Goal: Browse casually

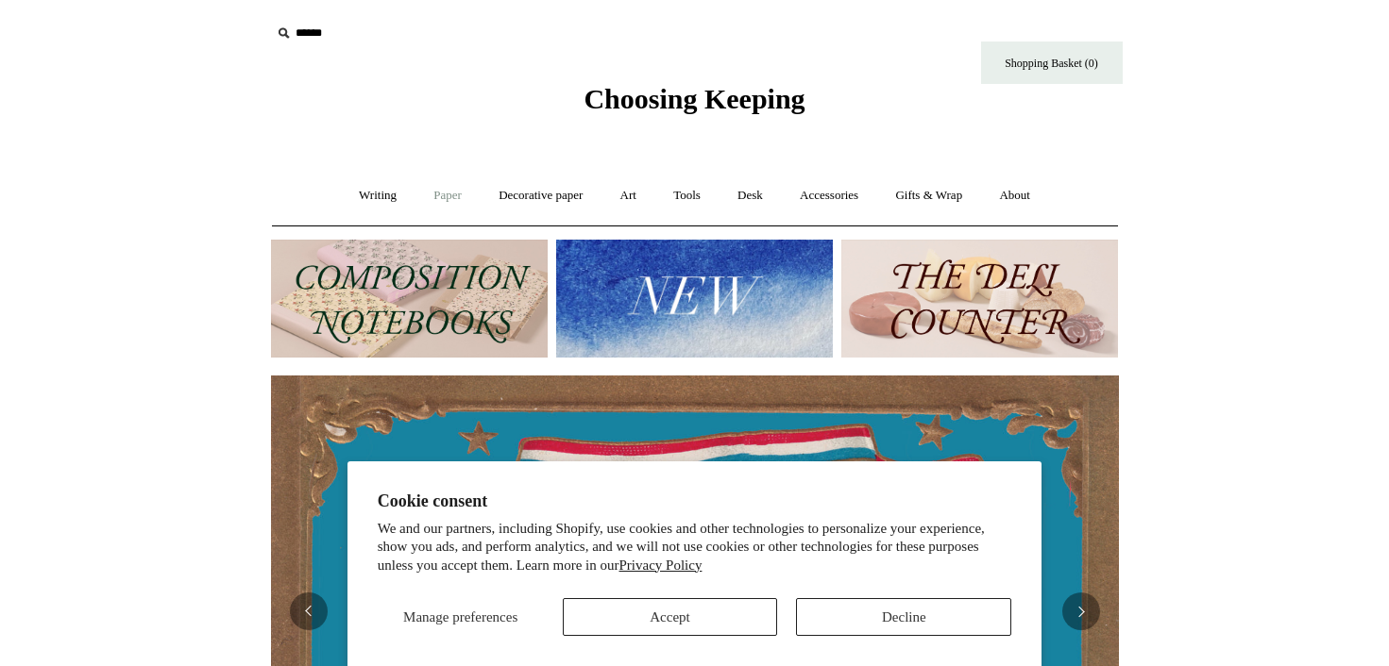
click at [442, 194] on link "Paper +" at bounding box center [447, 196] width 62 height 50
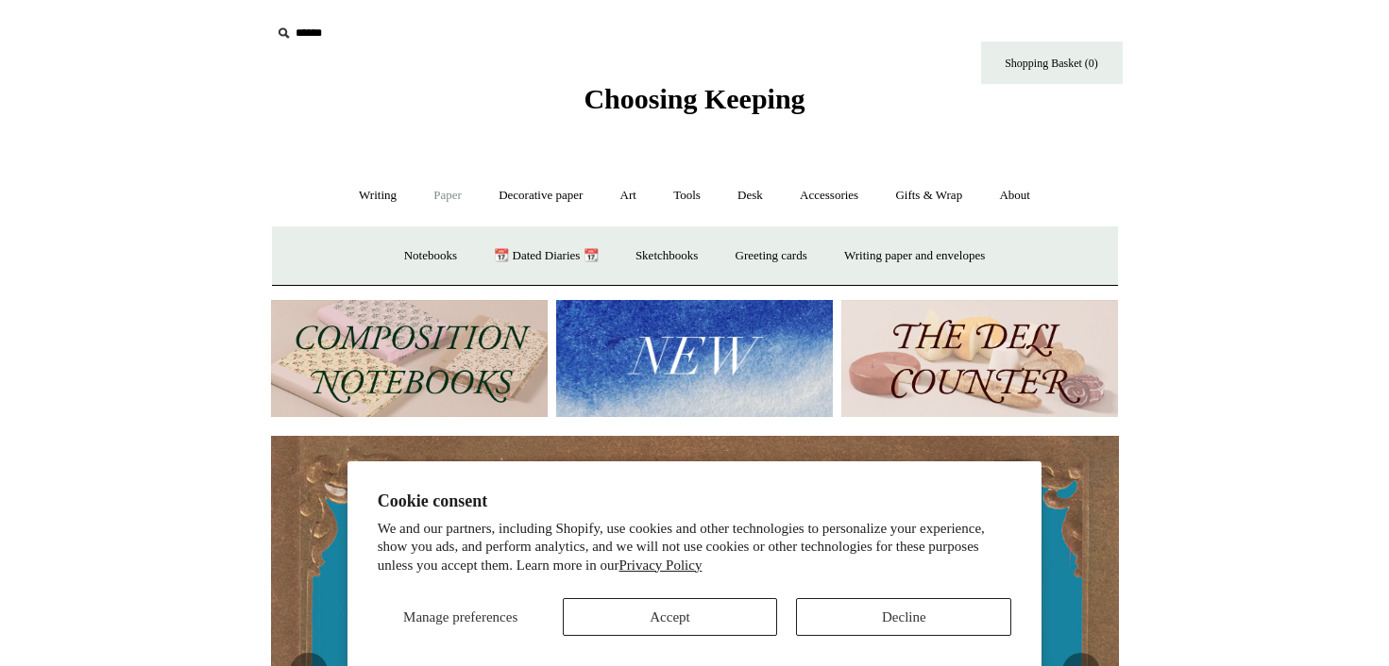
click at [847, 620] on button "Decline" at bounding box center [903, 617] width 215 height 38
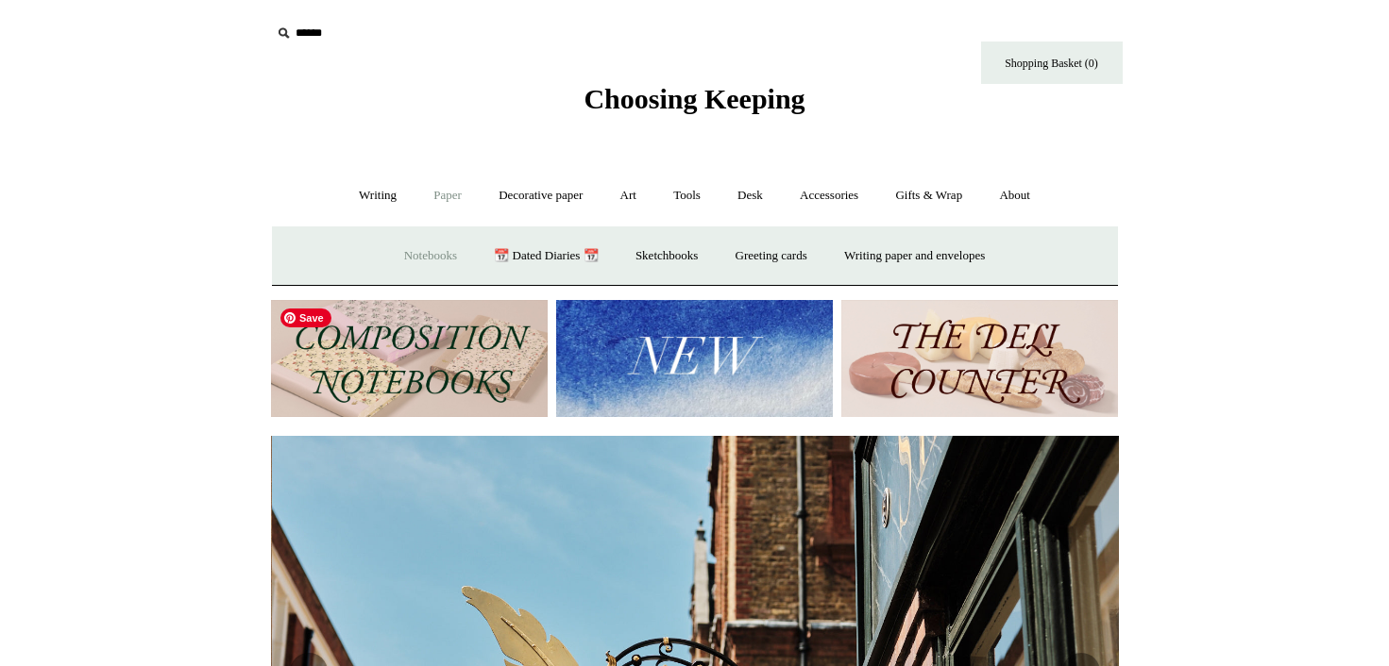
scroll to position [0, 848]
click at [935, 254] on link "Writing paper and envelopes +" at bounding box center [914, 256] width 175 height 50
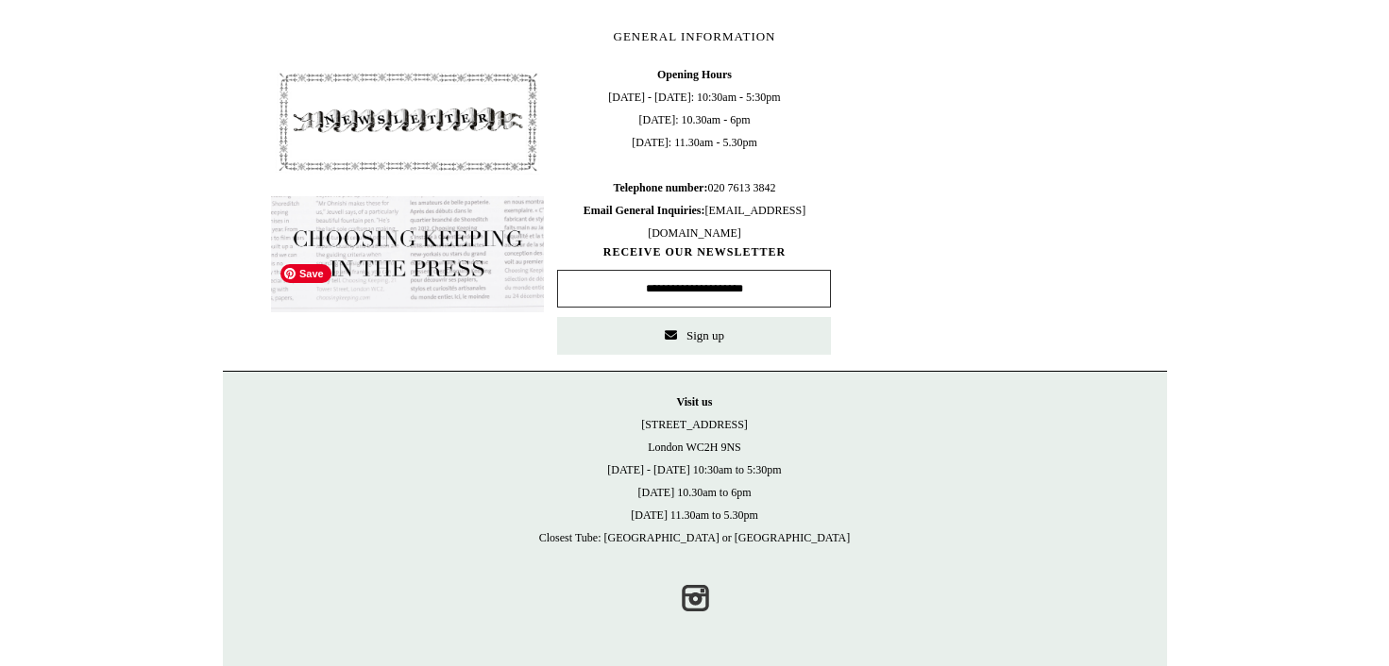
scroll to position [982, 0]
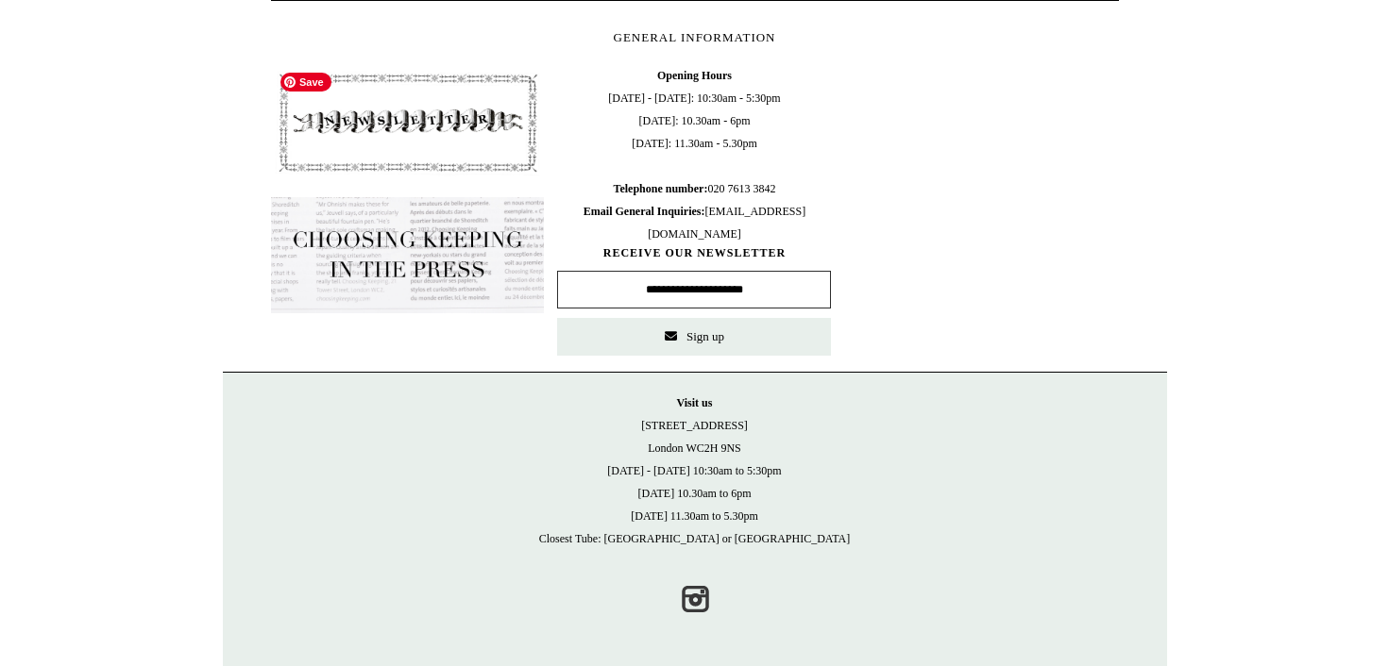
click at [397, 129] on img at bounding box center [408, 122] width 274 height 117
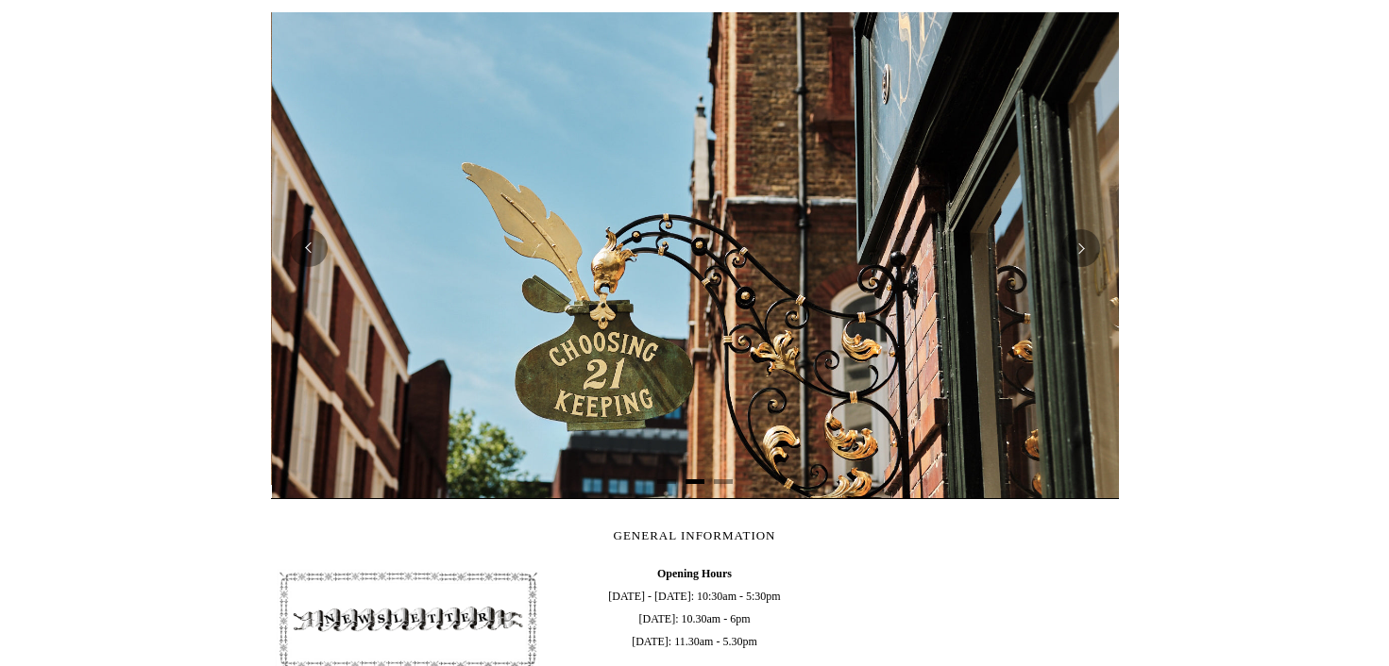
scroll to position [0, 848]
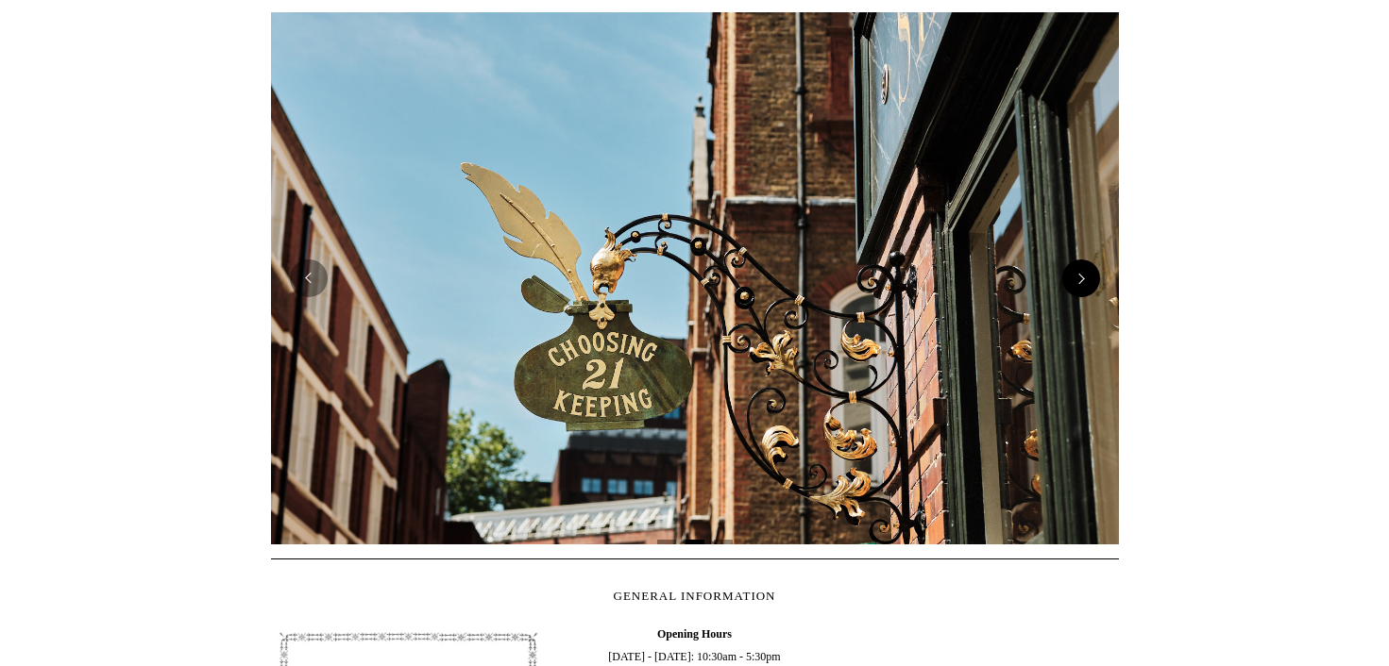
click at [1080, 289] on button "Next" at bounding box center [1081, 279] width 38 height 38
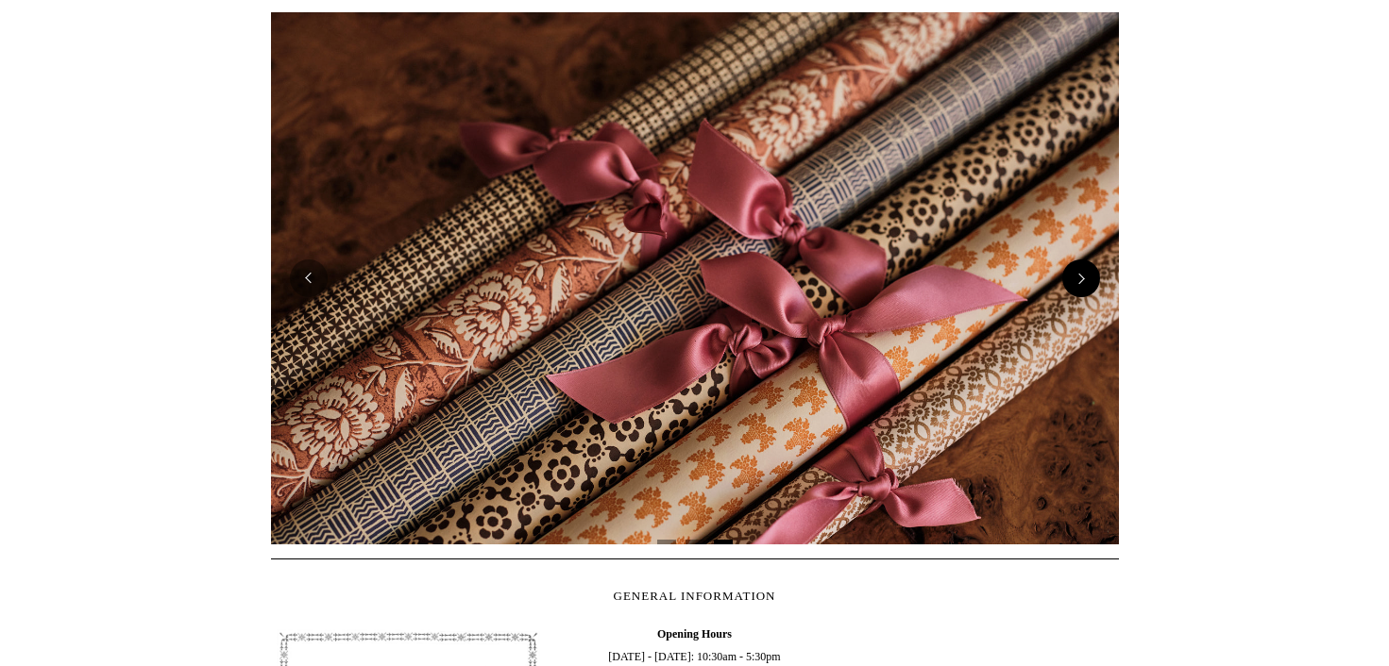
click at [1079, 288] on button "Next" at bounding box center [1081, 279] width 38 height 38
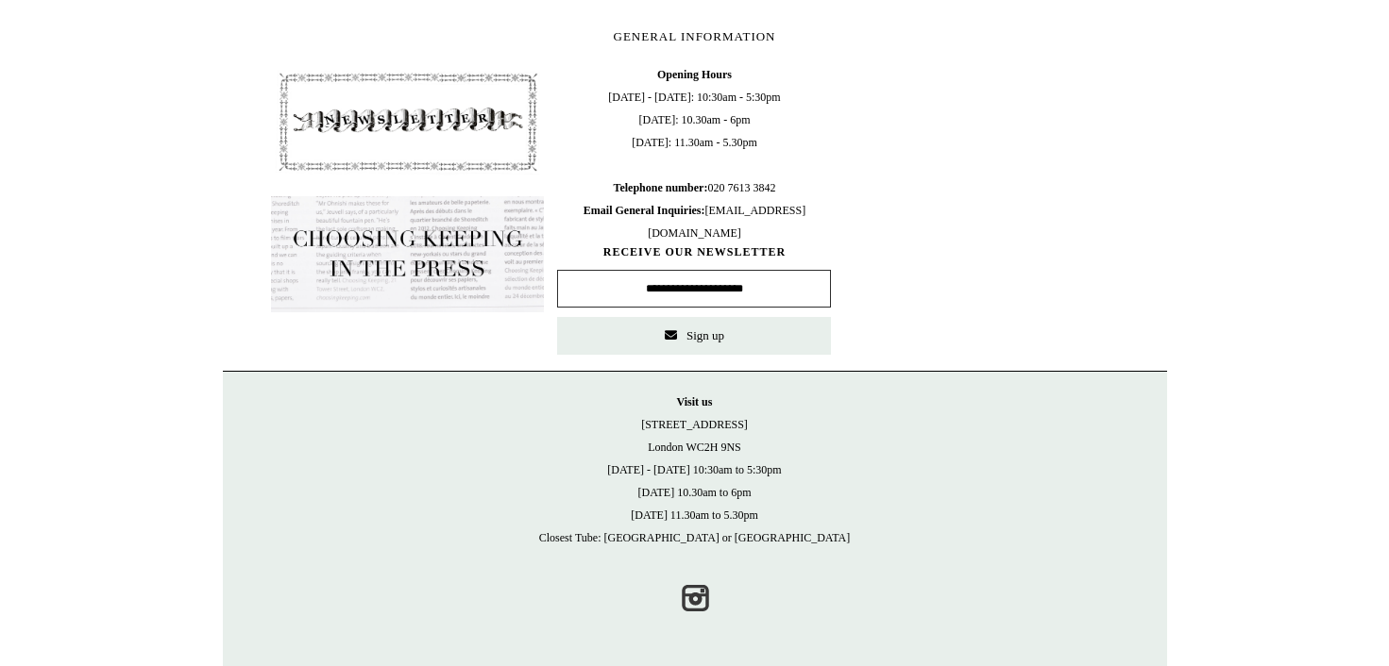
scroll to position [863, 0]
click at [693, 597] on link "Instagram" at bounding box center [695, 599] width 42 height 42
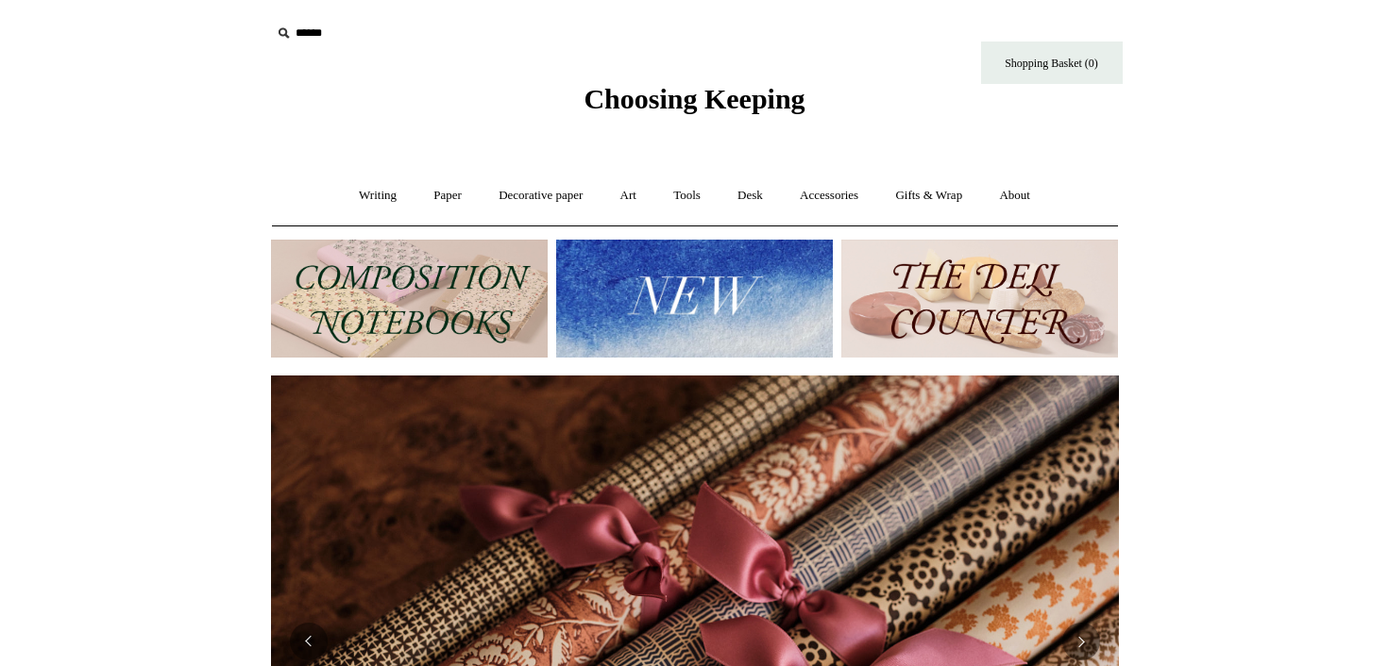
scroll to position [0, 1695]
